Goal: Information Seeking & Learning: Learn about a topic

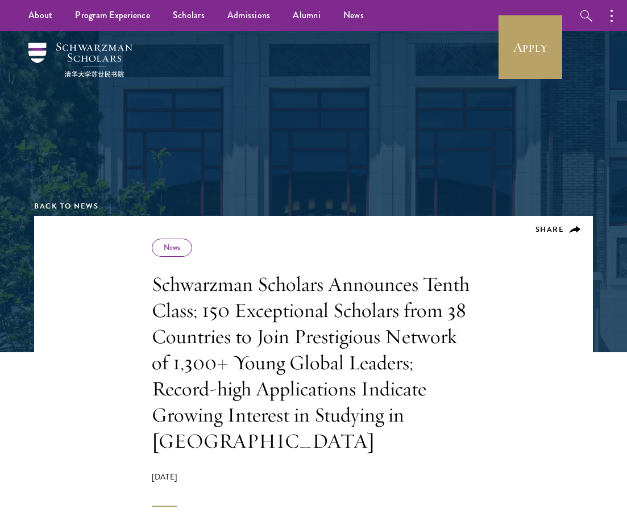
drag, startPoint x: 256, startPoint y: 142, endPoint x: 243, endPoint y: 124, distance: 21.9
click at [256, 142] on div at bounding box center [314, 103] width 392 height 136
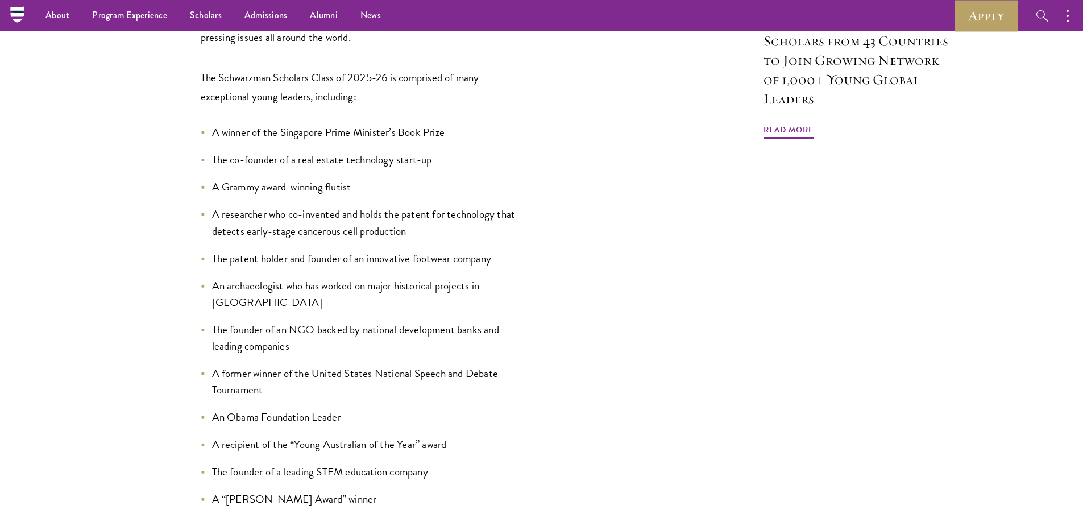
scroll to position [1113, 0]
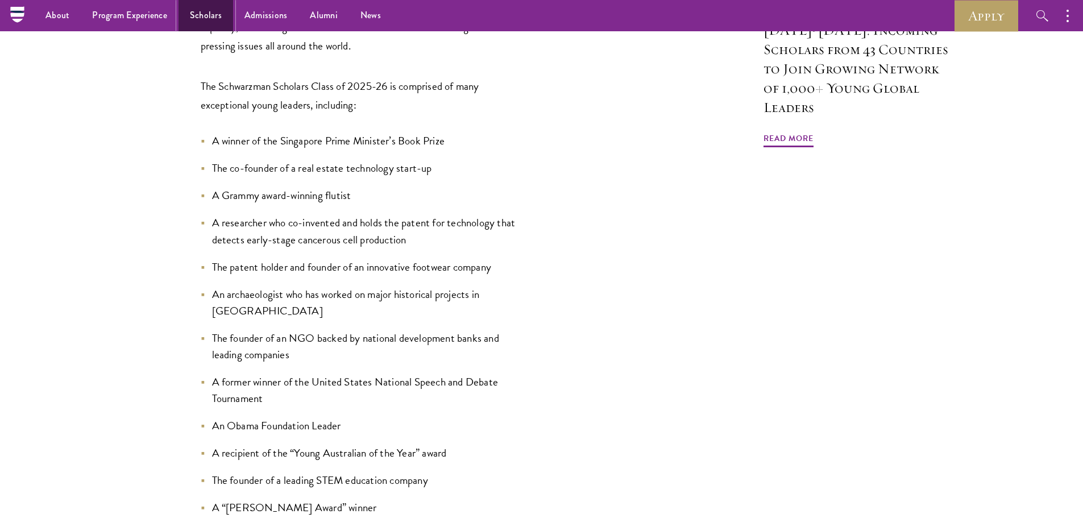
click at [202, 19] on link "Scholars" at bounding box center [205, 15] width 55 height 31
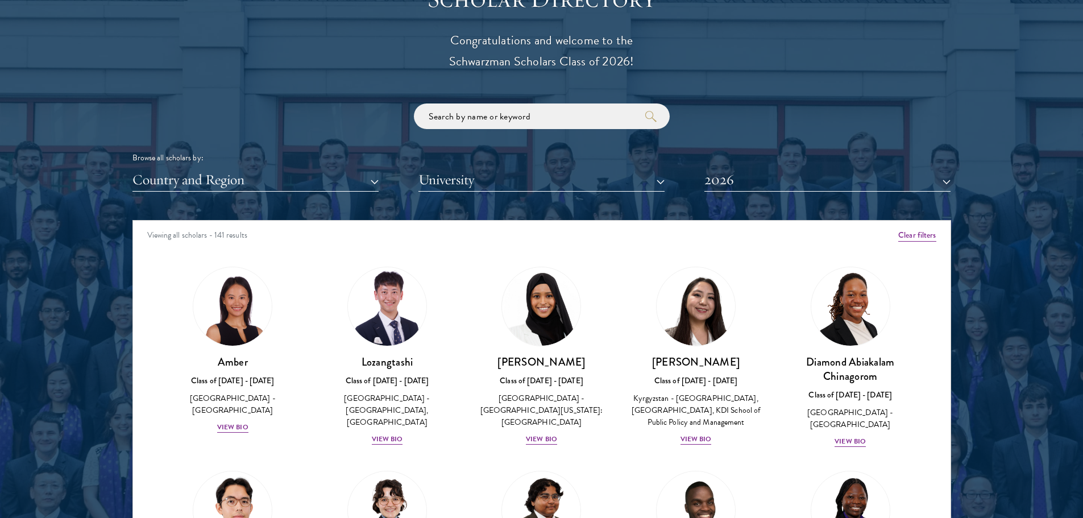
scroll to position [1293, 0]
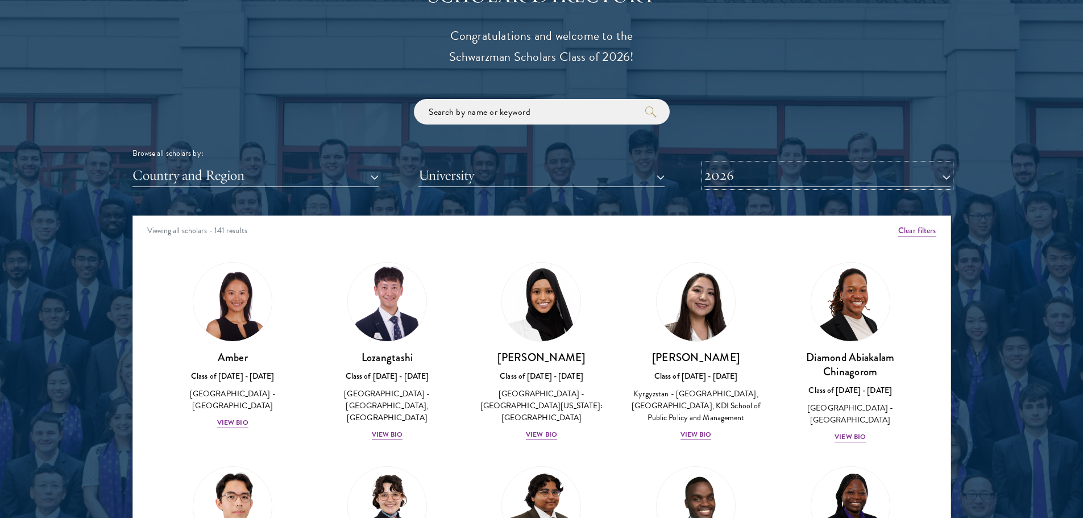
click at [763, 179] on button "2026" at bounding box center [827, 175] width 246 height 23
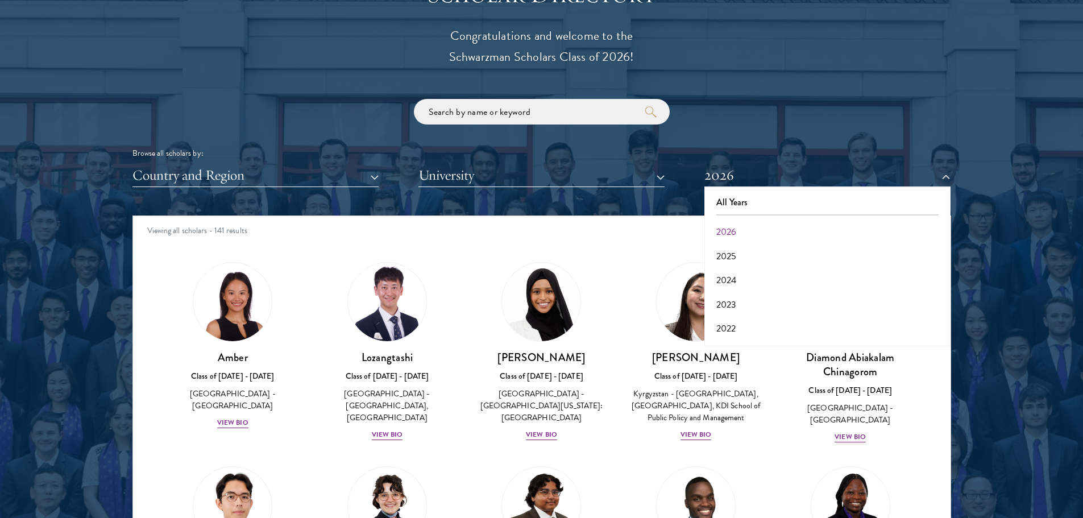
click at [763, 105] on div "Browse all scholars by: Country and Region All Countries and Regions [GEOGRAPHI…" at bounding box center [541, 143] width 818 height 88
